Goal: Task Accomplishment & Management: Complete application form

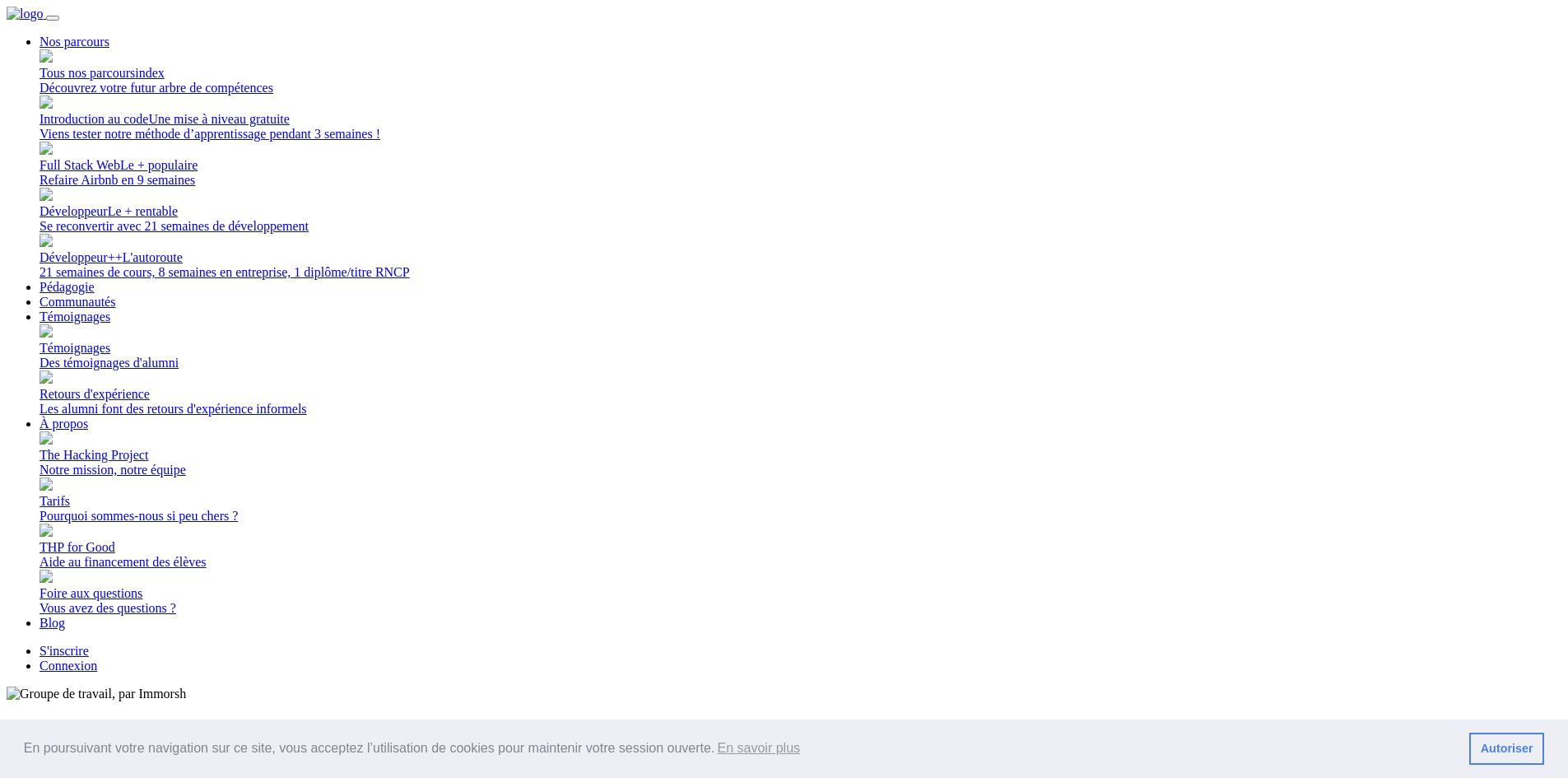
click at [97, 658] on link "Connexion" at bounding box center [68, 664] width 57 height 14
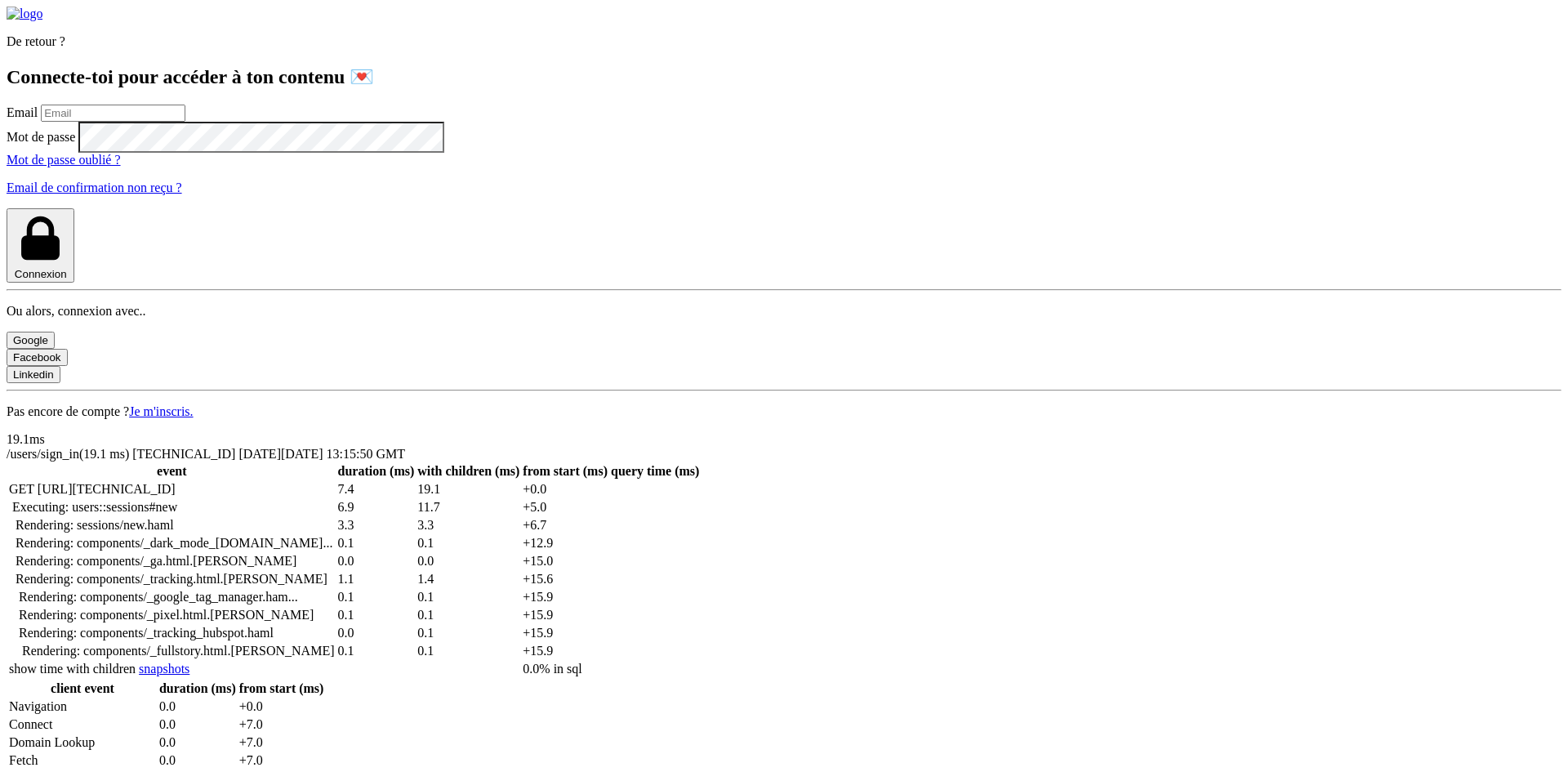
click at [185, 122] on input "email" at bounding box center [114, 113] width 145 height 17
type input "lilian.h.l.muller@gmail.com"
click at [6, 208] on button "Connexion" at bounding box center [40, 245] width 68 height 74
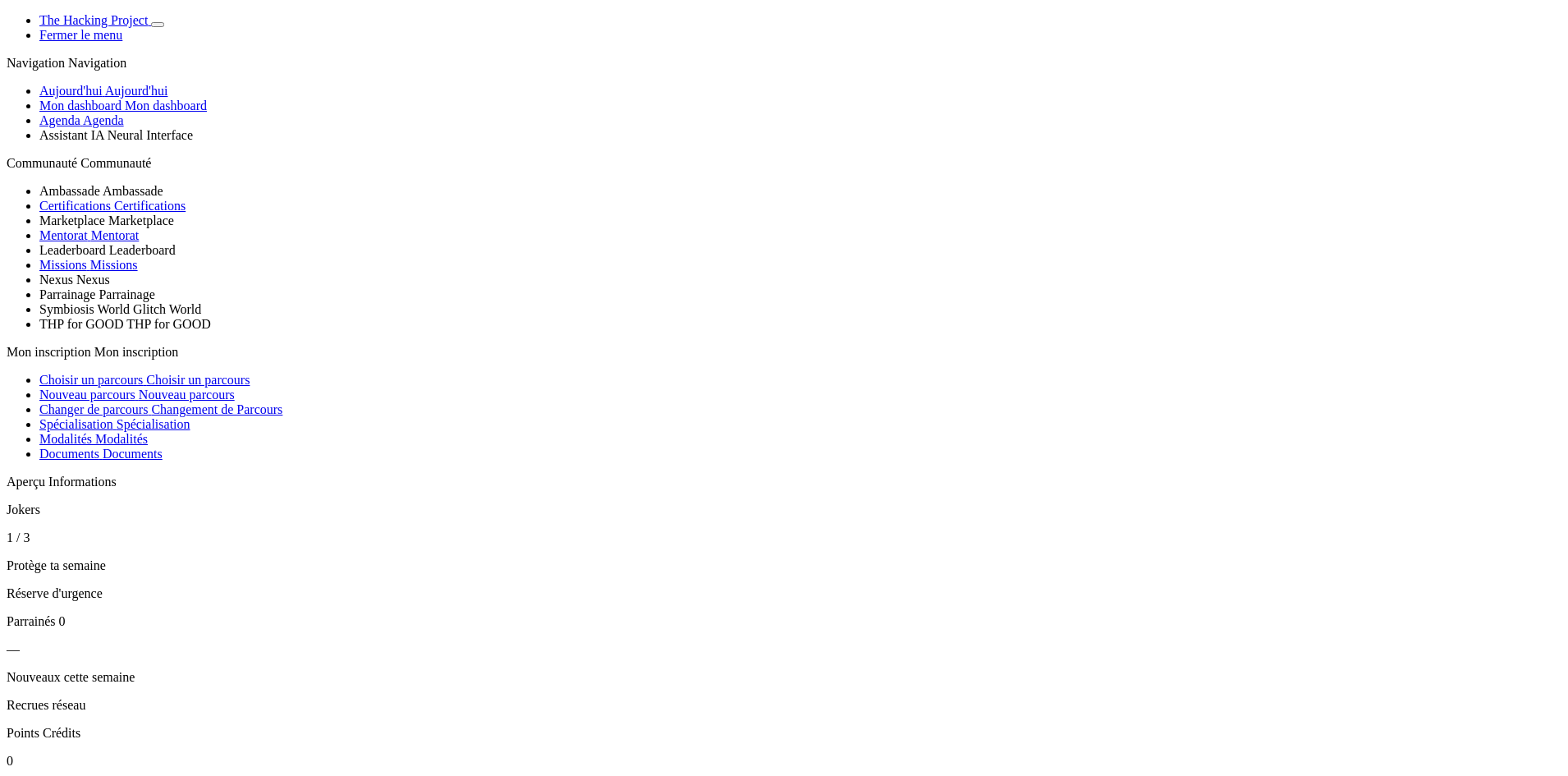
type input "che"
type textarea "laisse moi tranquille"
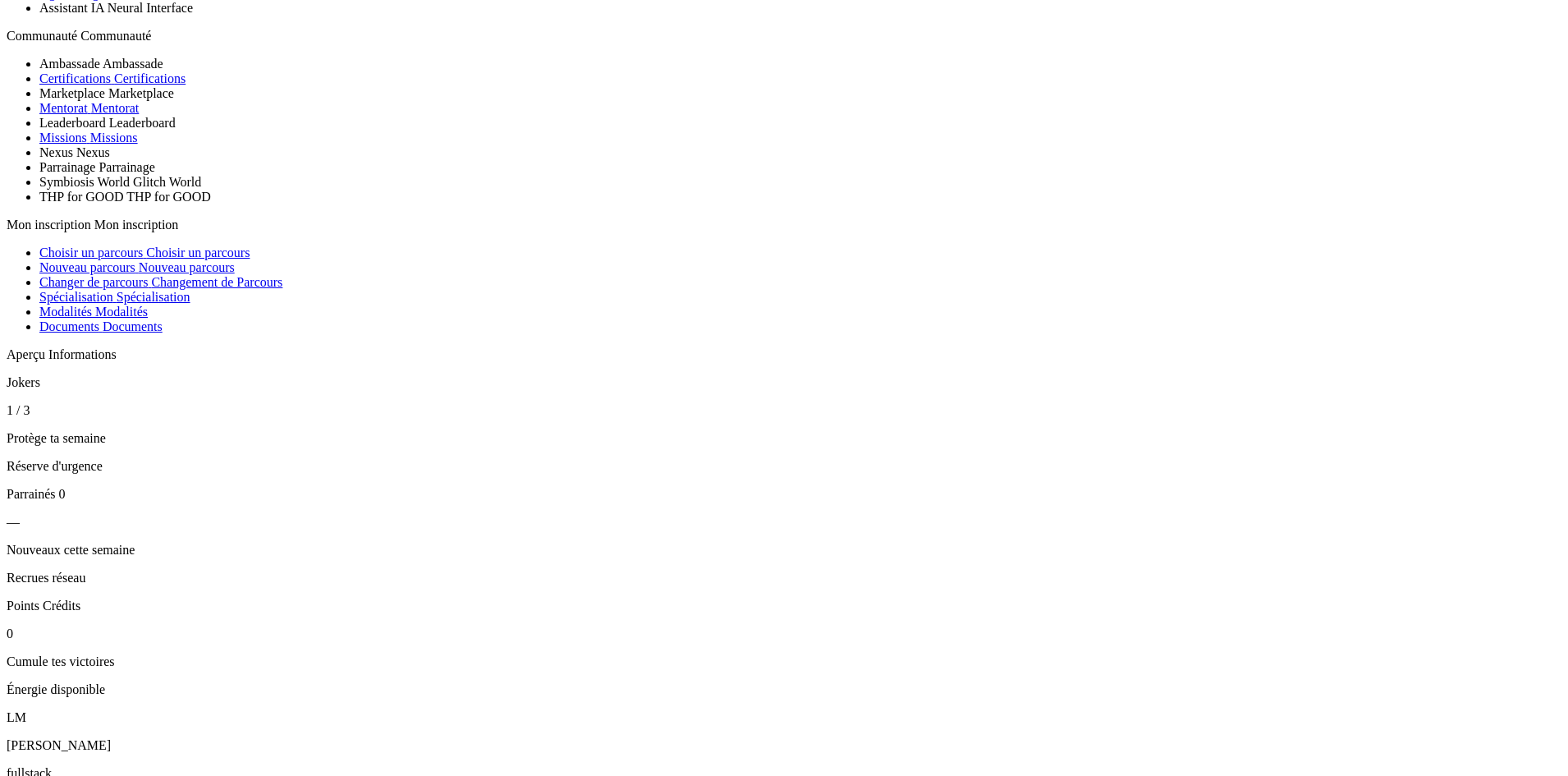
scroll to position [312, 0]
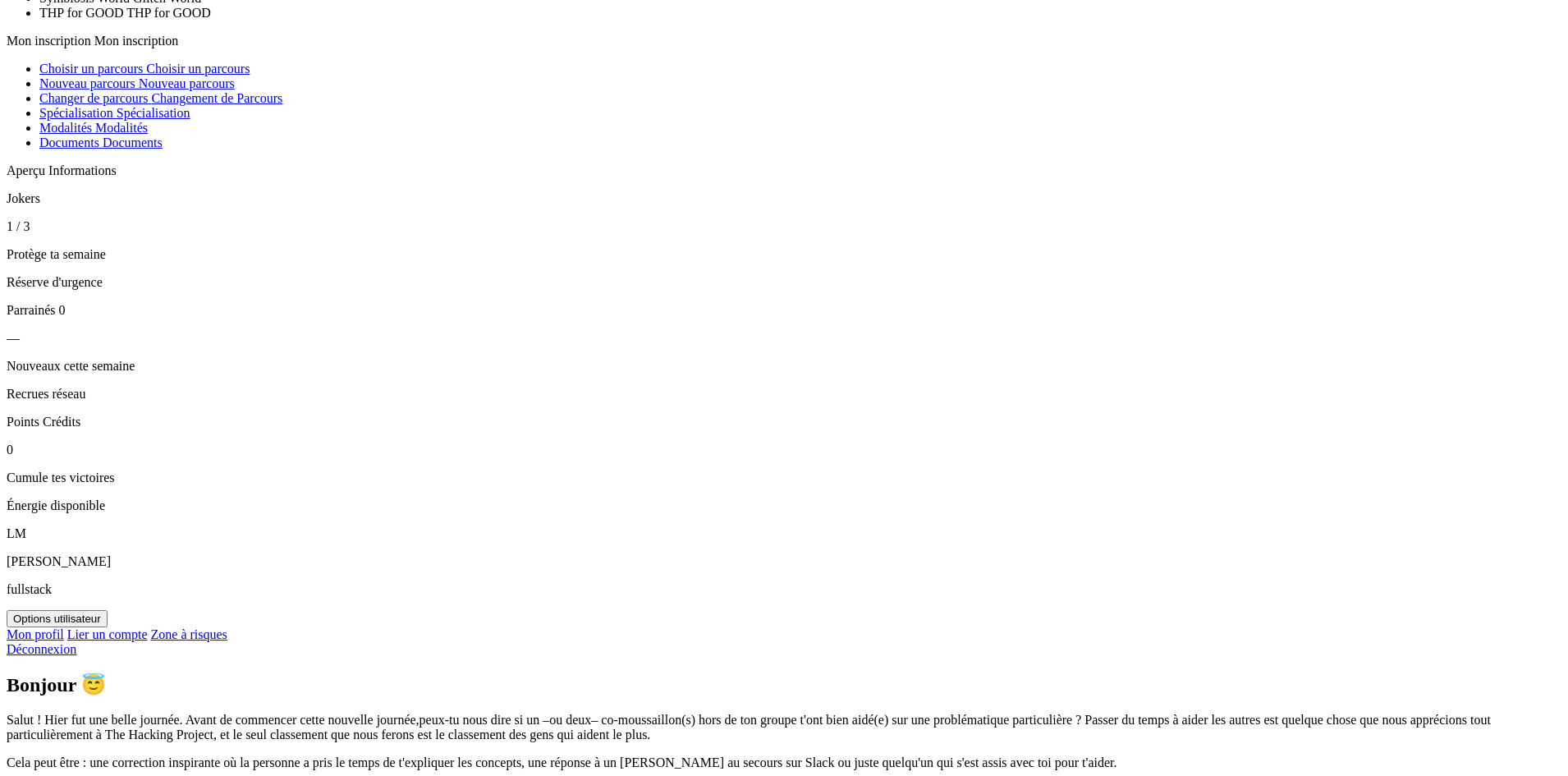
radio input "true"
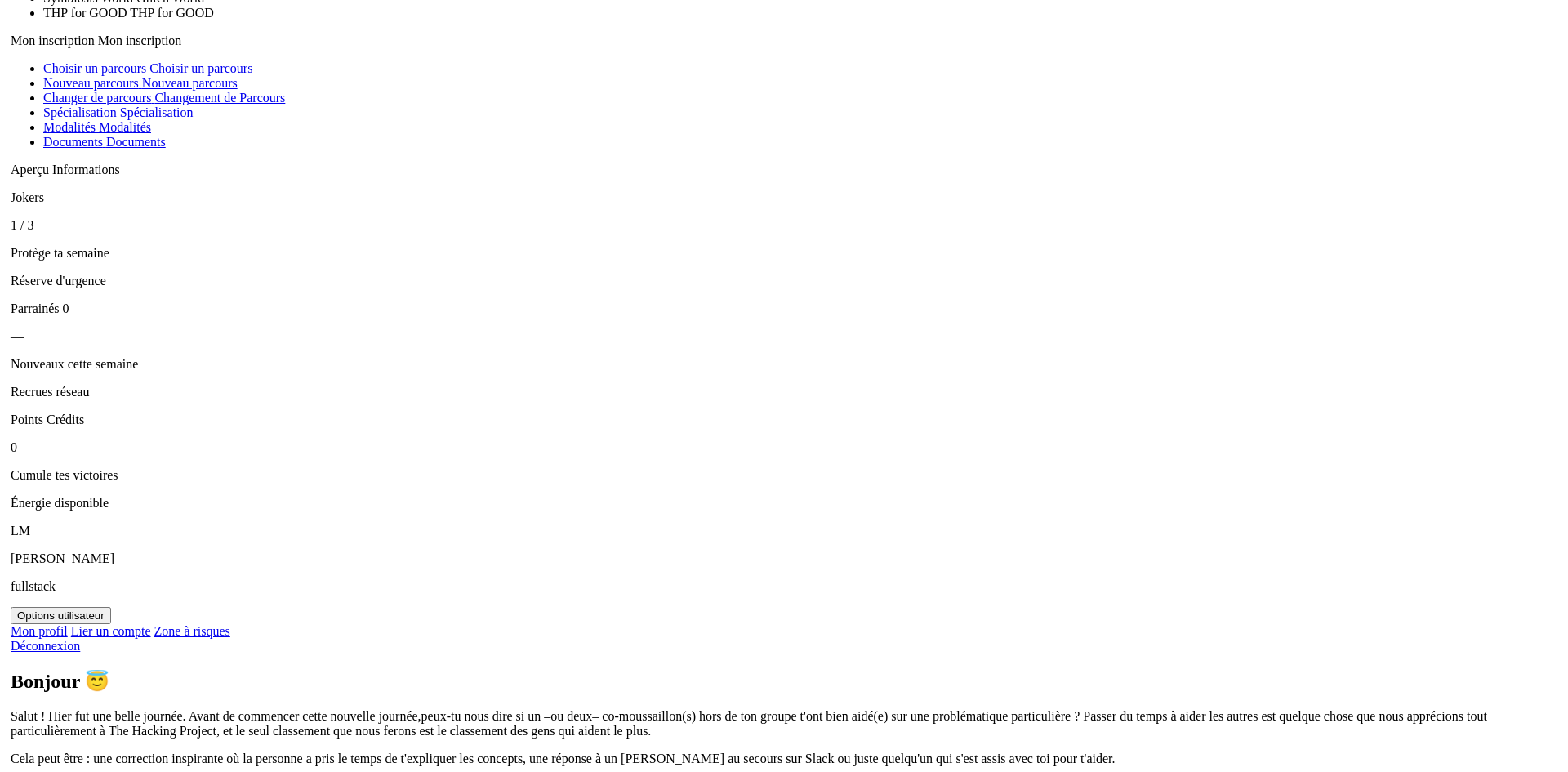
scroll to position [0, 0]
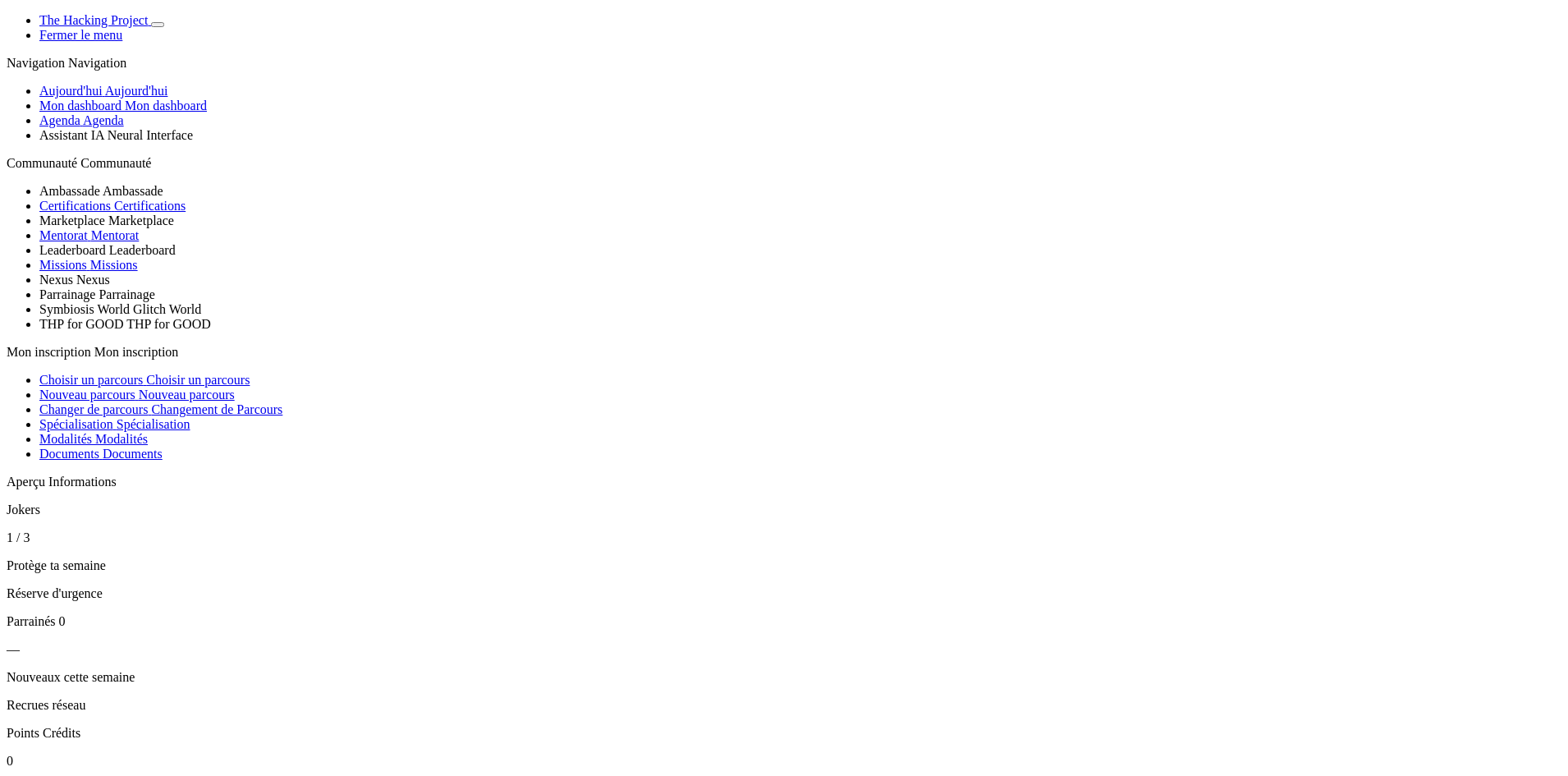
drag, startPoint x: 146, startPoint y: 387, endPoint x: 158, endPoint y: 326, distance: 62.2
drag, startPoint x: 158, startPoint y: 326, endPoint x: 310, endPoint y: 126, distance: 251.2
click at [80, 127] on span "Agenda" at bounding box center [60, 120] width 41 height 14
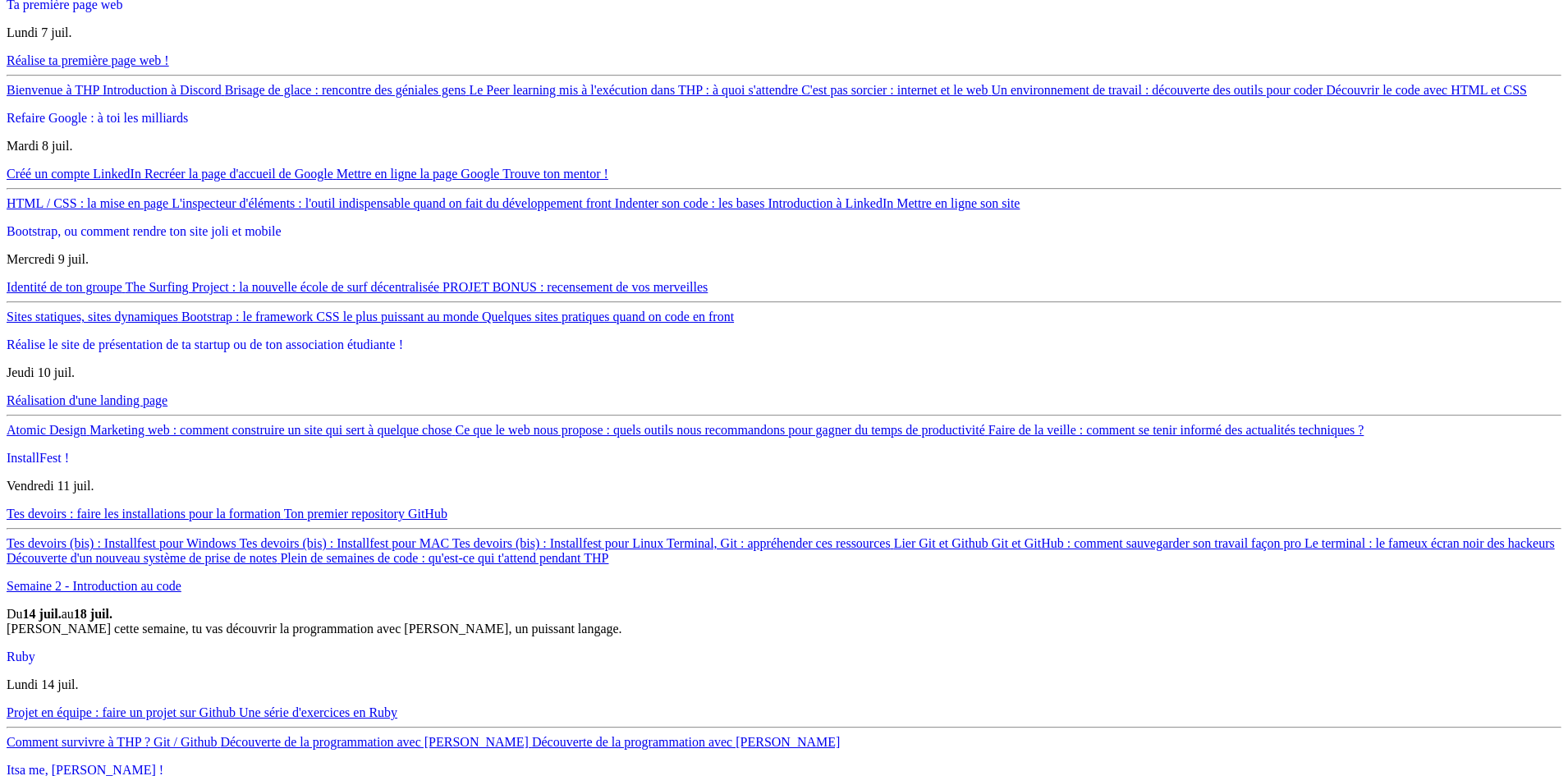
scroll to position [1231, 0]
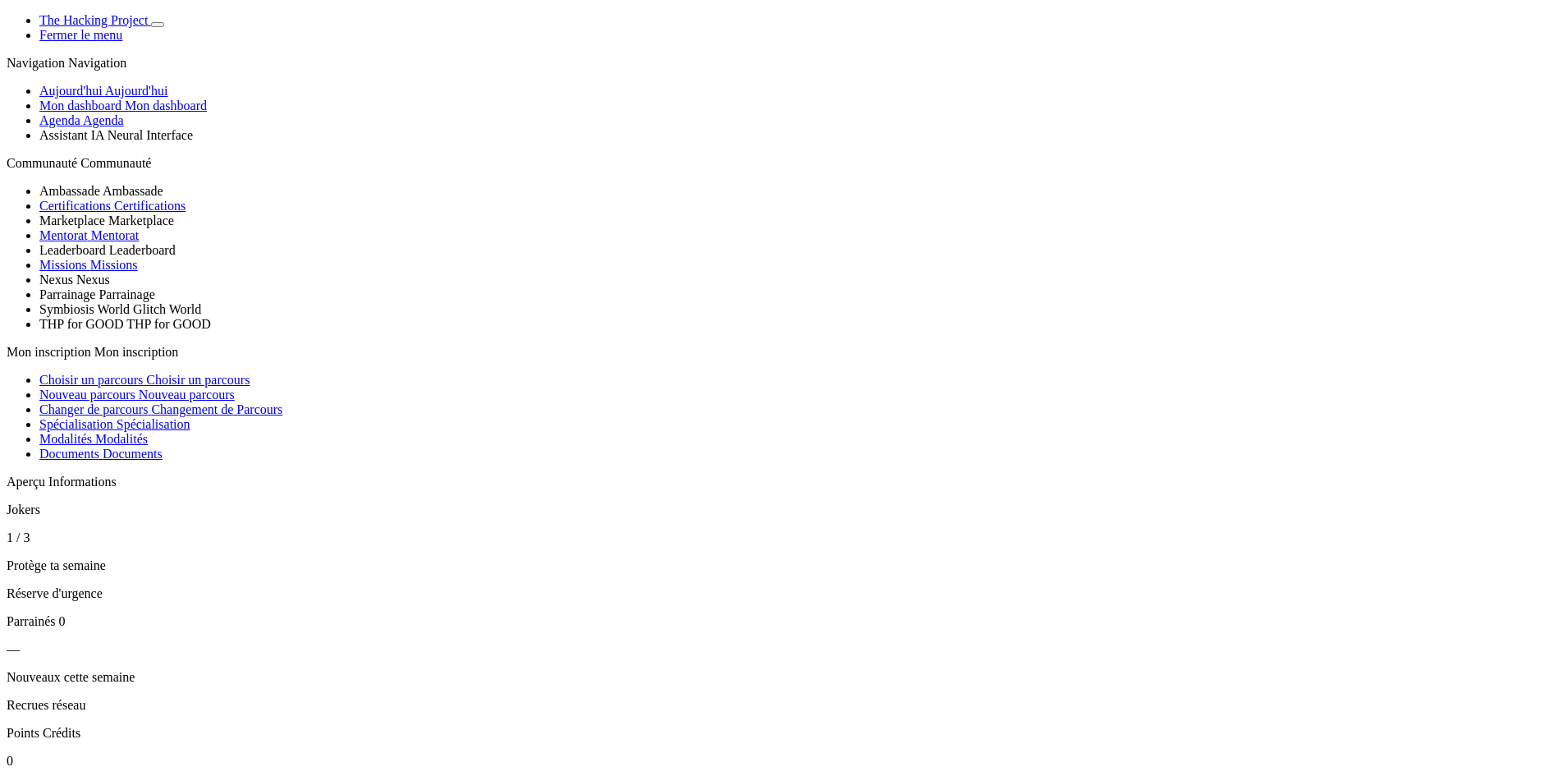
click at [158, 25] on icon "Basculer de thème" at bounding box center [158, 25] width 0 height 0
click at [147, 112] on span "Mon dashboard" at bounding box center [165, 105] width 82 height 14
drag, startPoint x: 202, startPoint y: 329, endPoint x: 147, endPoint y: 335, distance: 55.3
click at [147, 502] on article "Jokers 1 / 3 Protège ta semaine Réserve d'urgence" at bounding box center [784, 551] width 1555 height 99
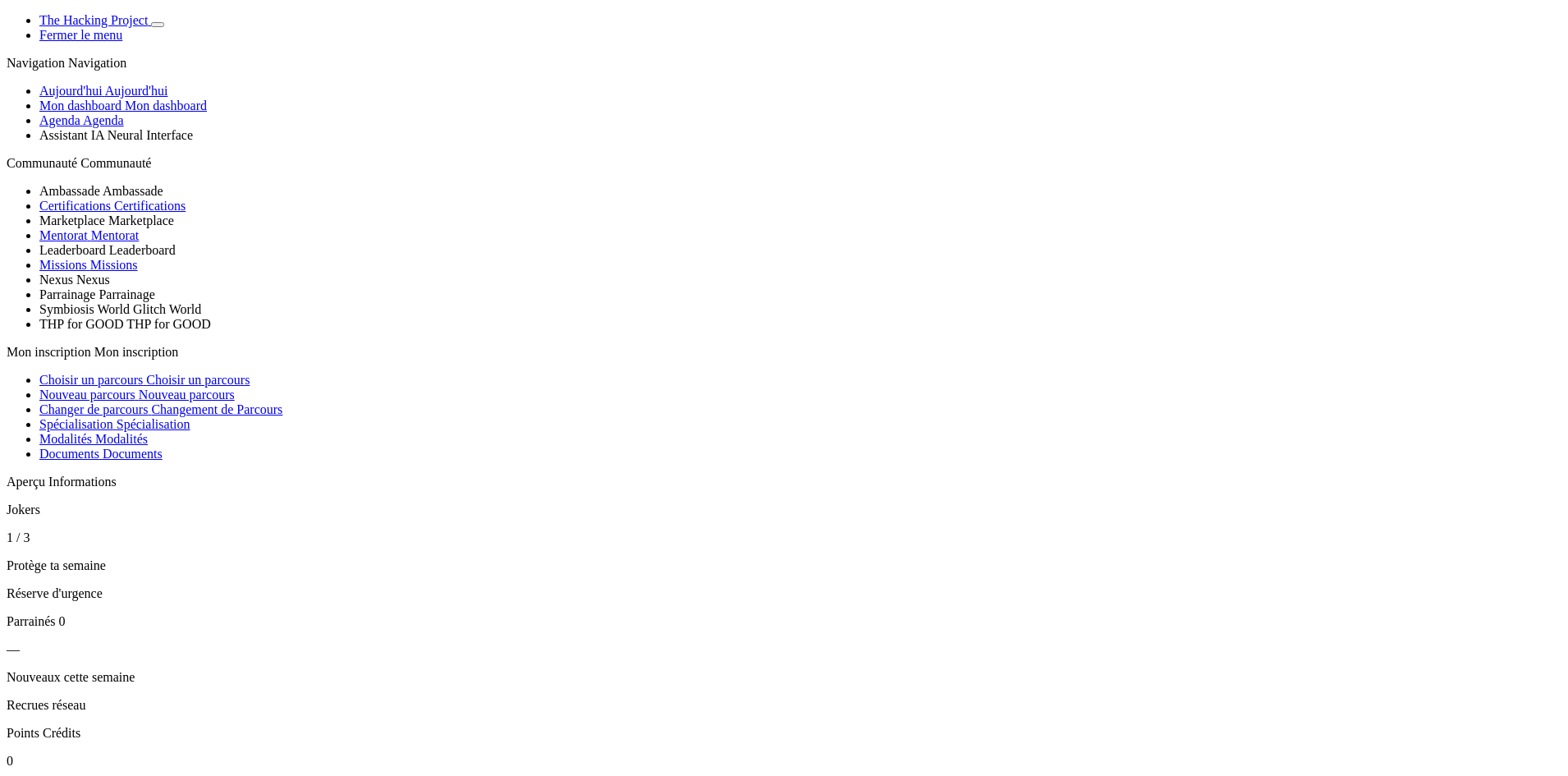
click at [153, 530] on p "1 / 3" at bounding box center [784, 537] width 1555 height 15
drag, startPoint x: 153, startPoint y: 324, endPoint x: 221, endPoint y: 332, distance: 68.5
click at [221, 502] on article "Jokers 1 / 3 Protège ta semaine Réserve d'urgence" at bounding box center [784, 551] width 1555 height 99
click at [199, 530] on p "1 / 3" at bounding box center [784, 537] width 1555 height 15
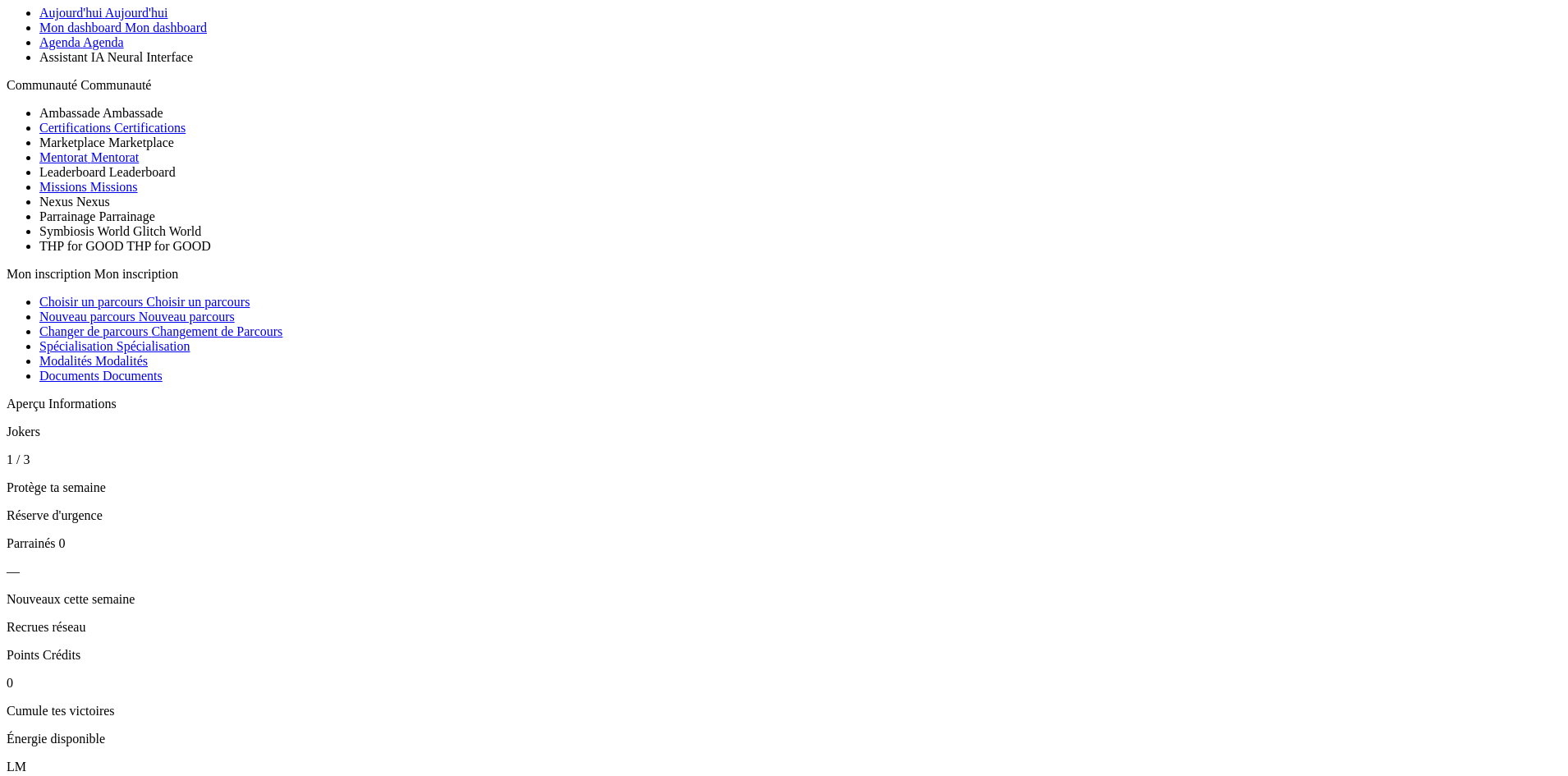
scroll to position [93, 0]
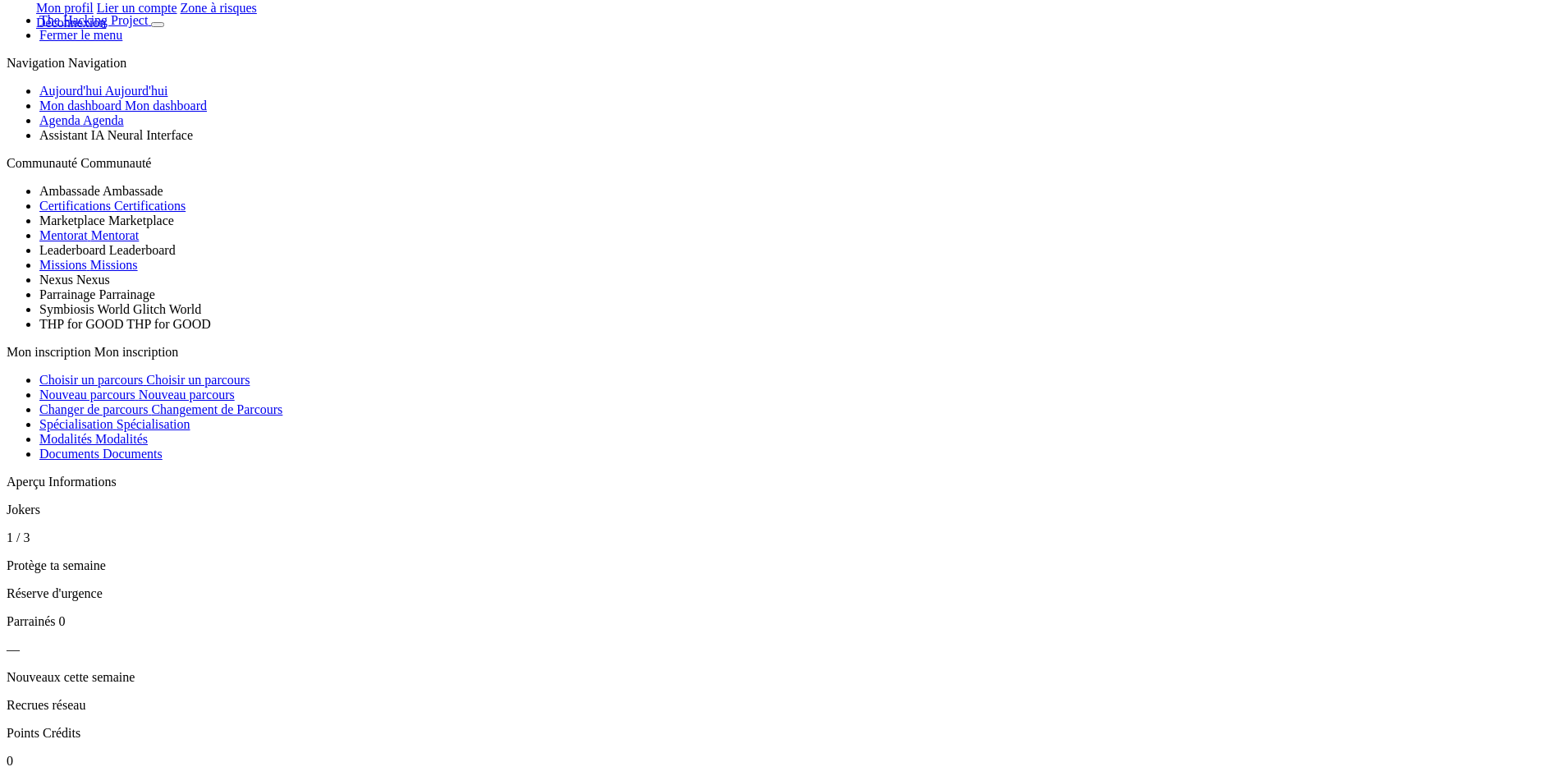
scroll to position [0, 0]
drag, startPoint x: 268, startPoint y: 19, endPoint x: 272, endPoint y: 695, distance: 676.0
